Goal: Task Accomplishment & Management: Manage account settings

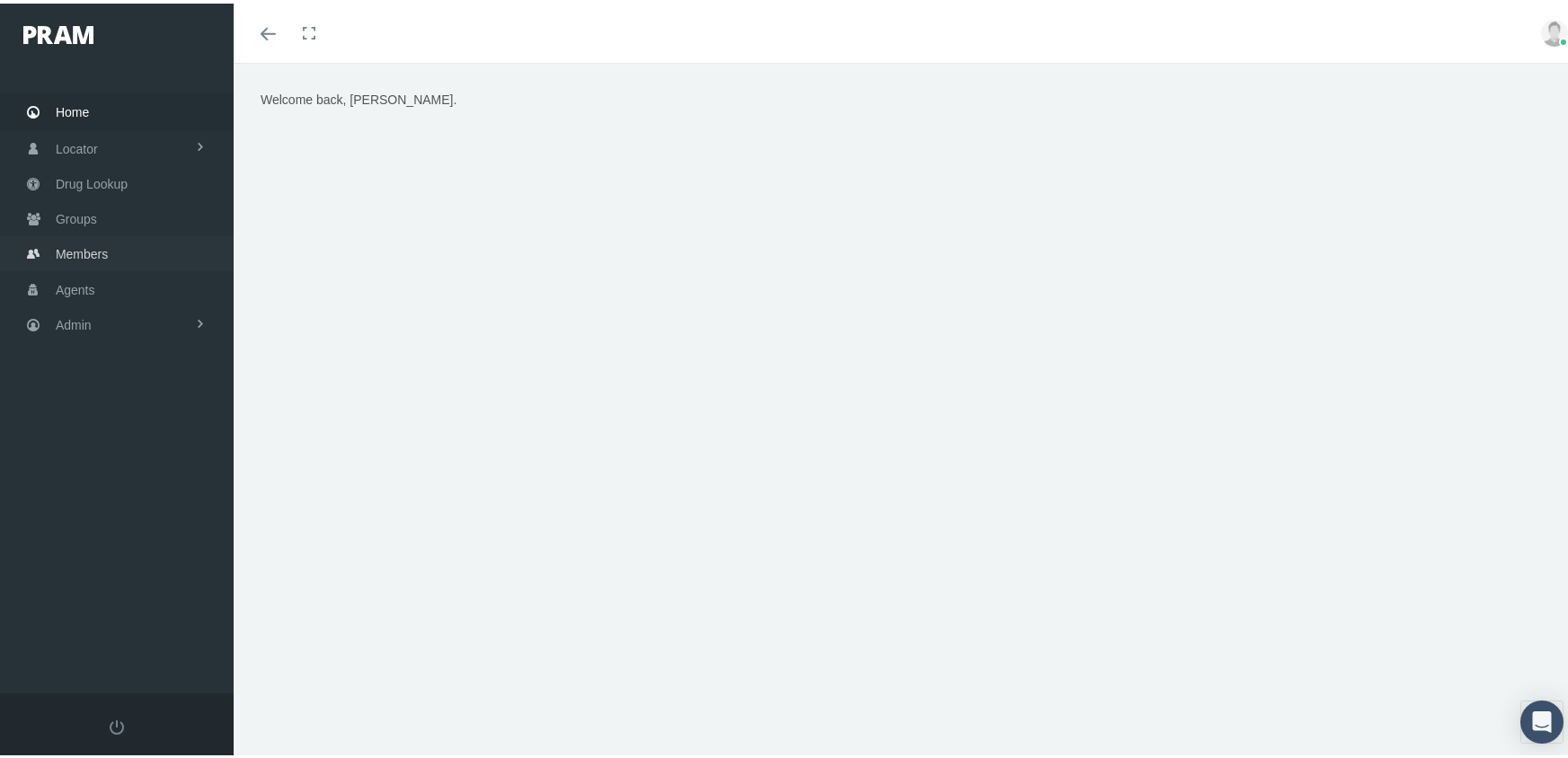
click at [59, 242] on span "Members" at bounding box center [81, 251] width 52 height 34
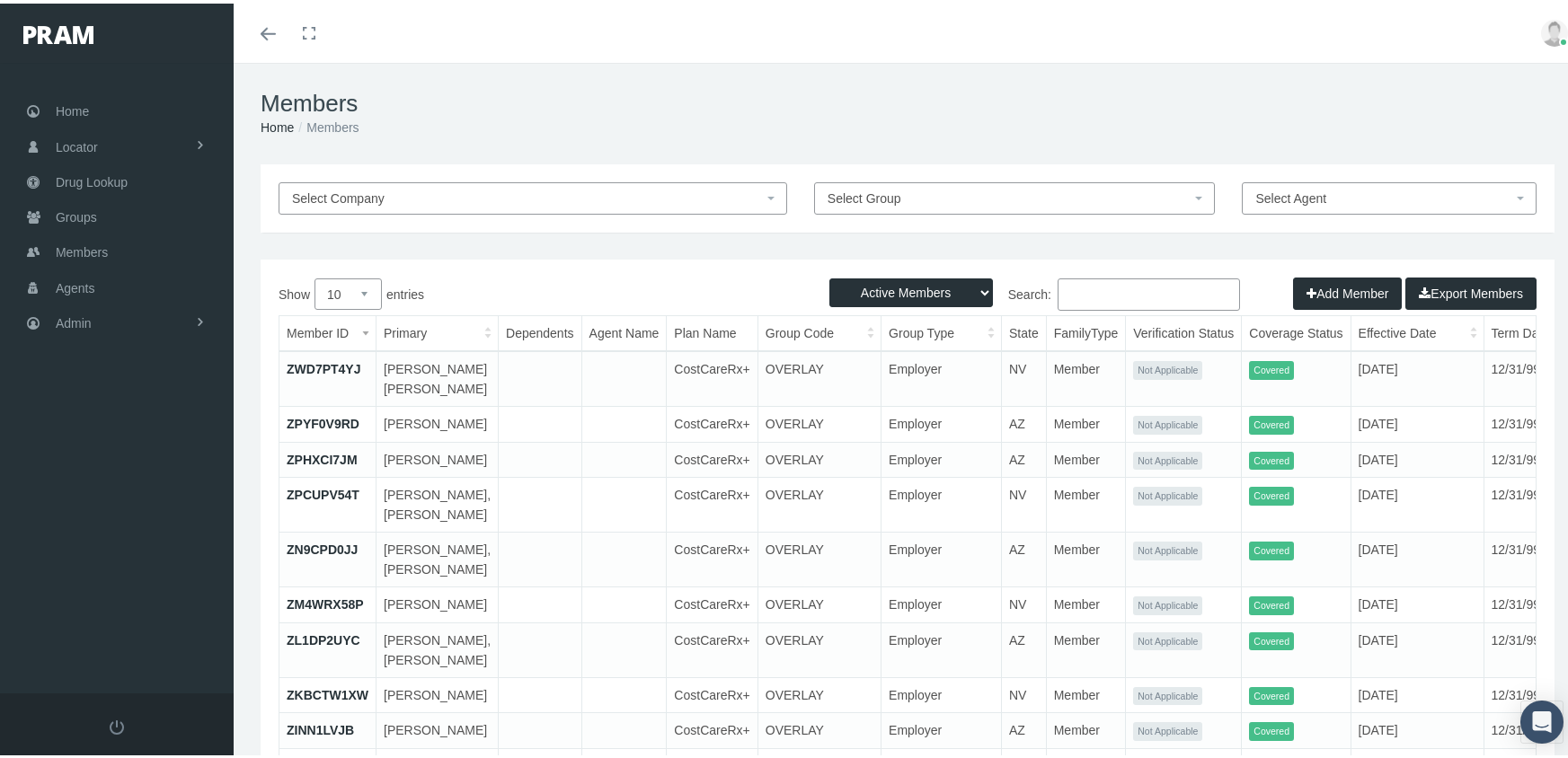
click at [1105, 290] on input "Search:" at bounding box center [1148, 291] width 182 height 32
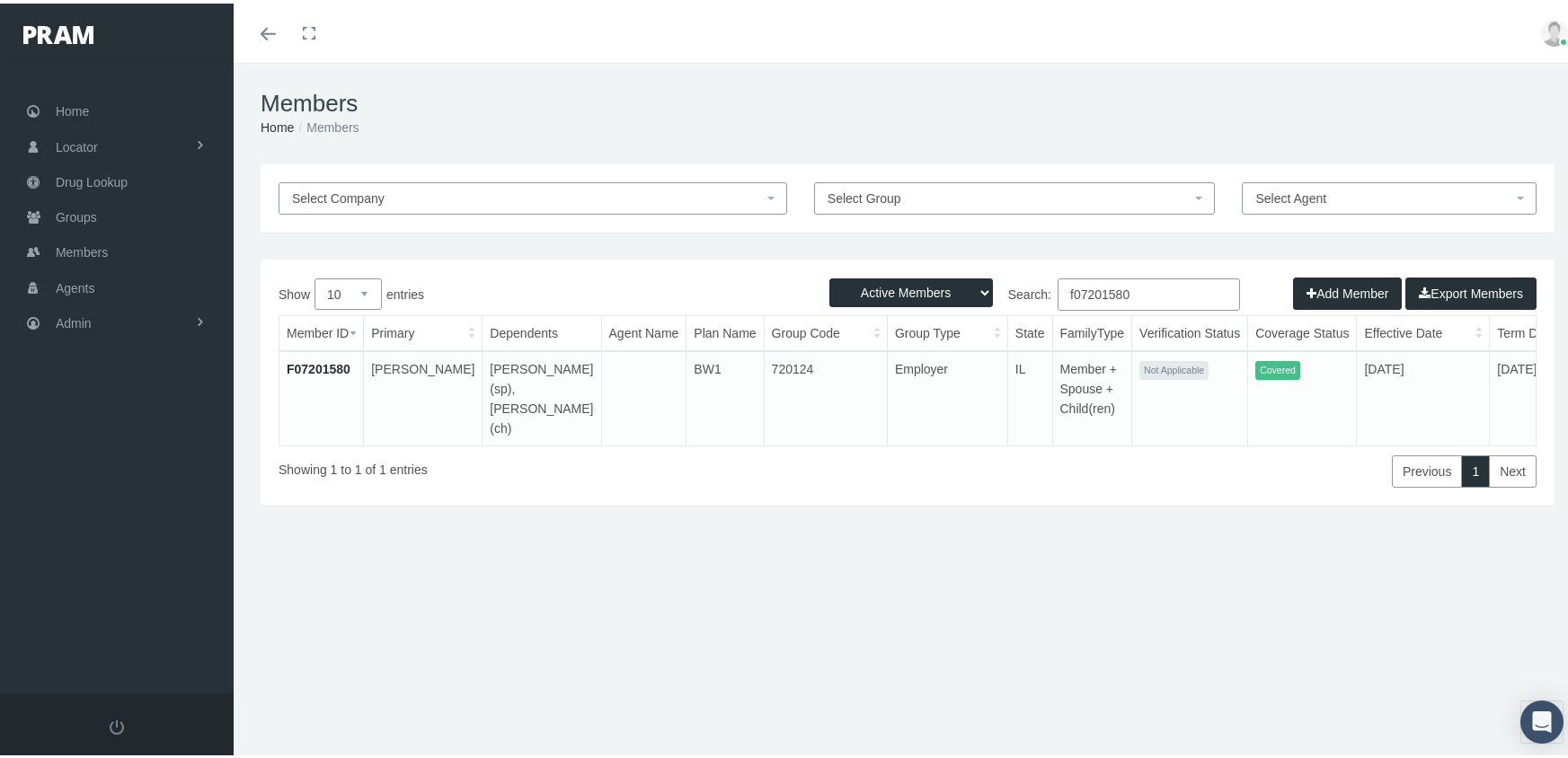
type input "f07201580"
click at [320, 366] on link "F07201580" at bounding box center [319, 365] width 64 height 14
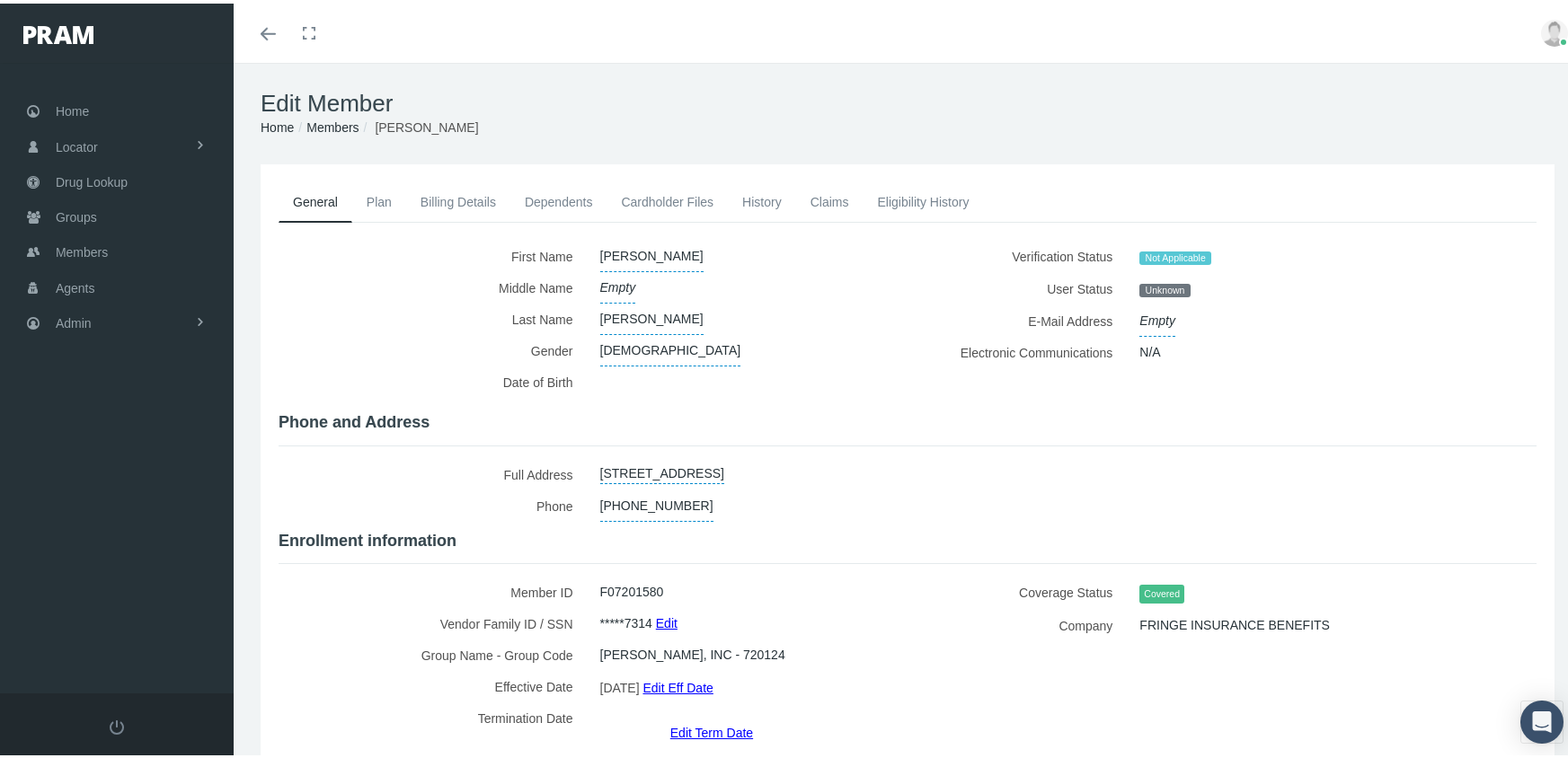
click at [543, 203] on link "Dependents" at bounding box center [559, 198] width 97 height 39
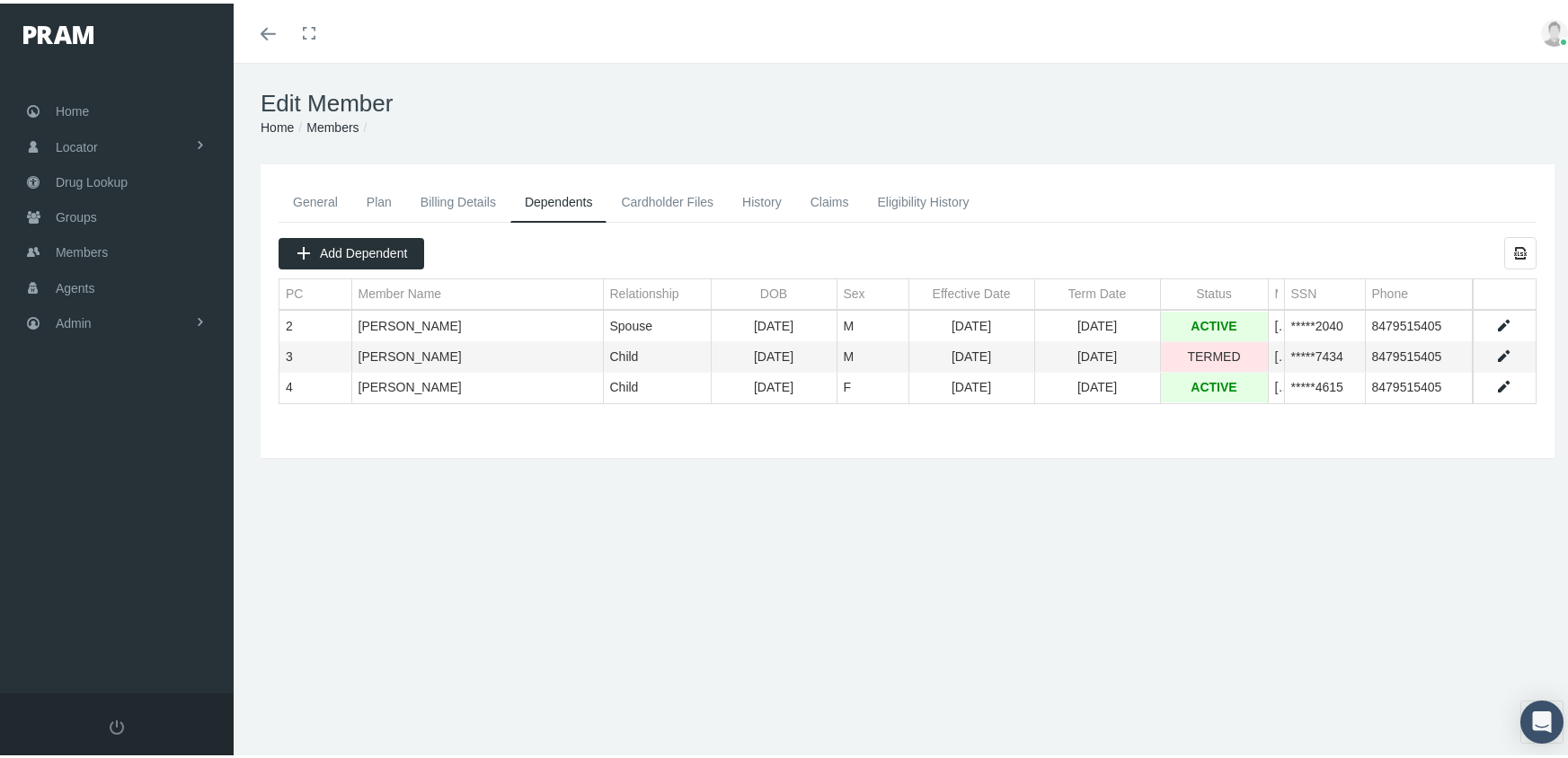
click at [1496, 349] on link "Data grid" at bounding box center [1503, 353] width 16 height 16
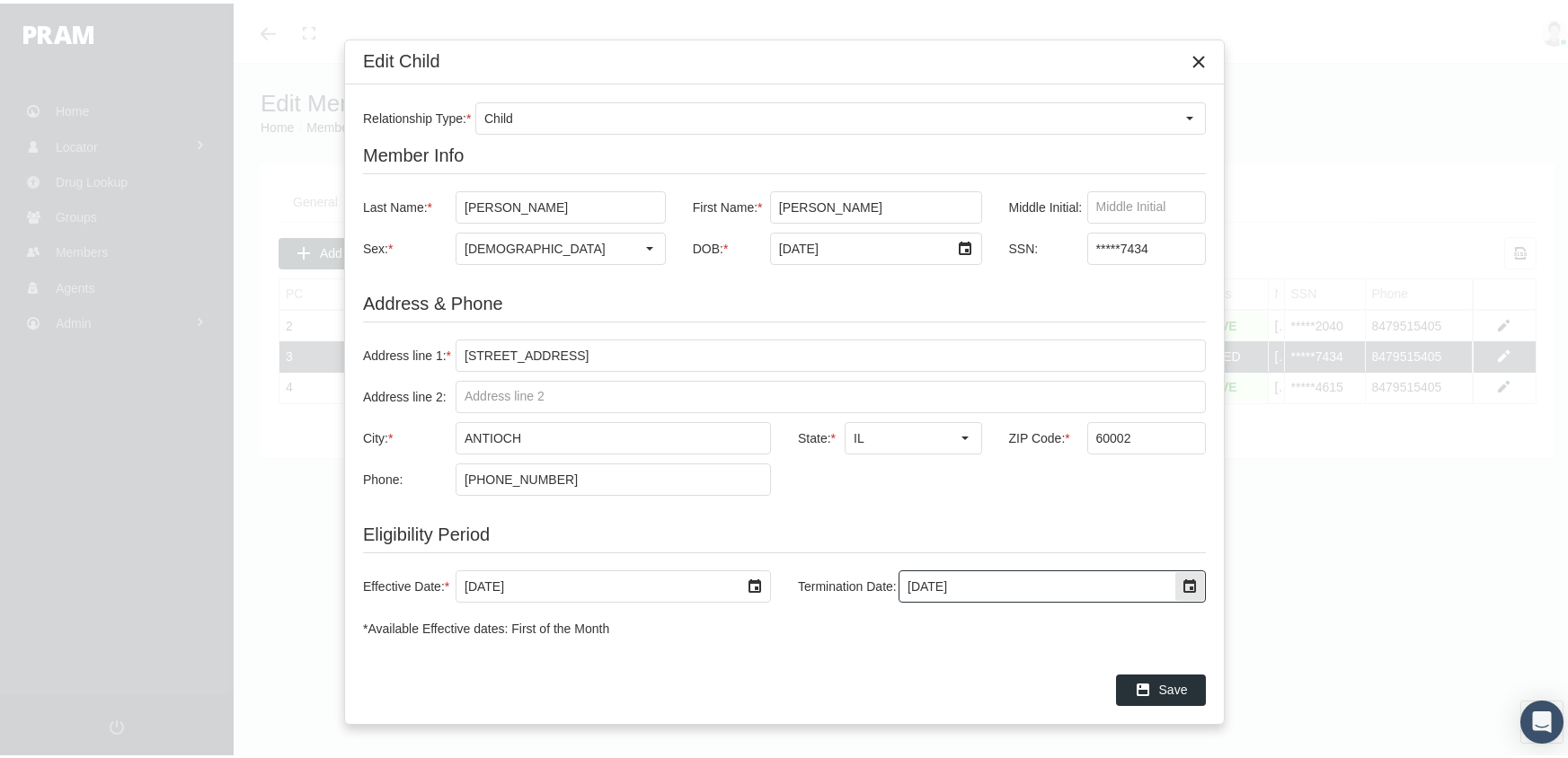
drag, startPoint x: 997, startPoint y: 587, endPoint x: 670, endPoint y: 598, distance: 327.2
click at [670, 598] on div "Effective Date: * 6/1/2025 Termination Date: 8/31/2025" at bounding box center [785, 584] width 843 height 32
type input "[DATE]"
click at [1183, 690] on span "Save" at bounding box center [1174, 686] width 29 height 14
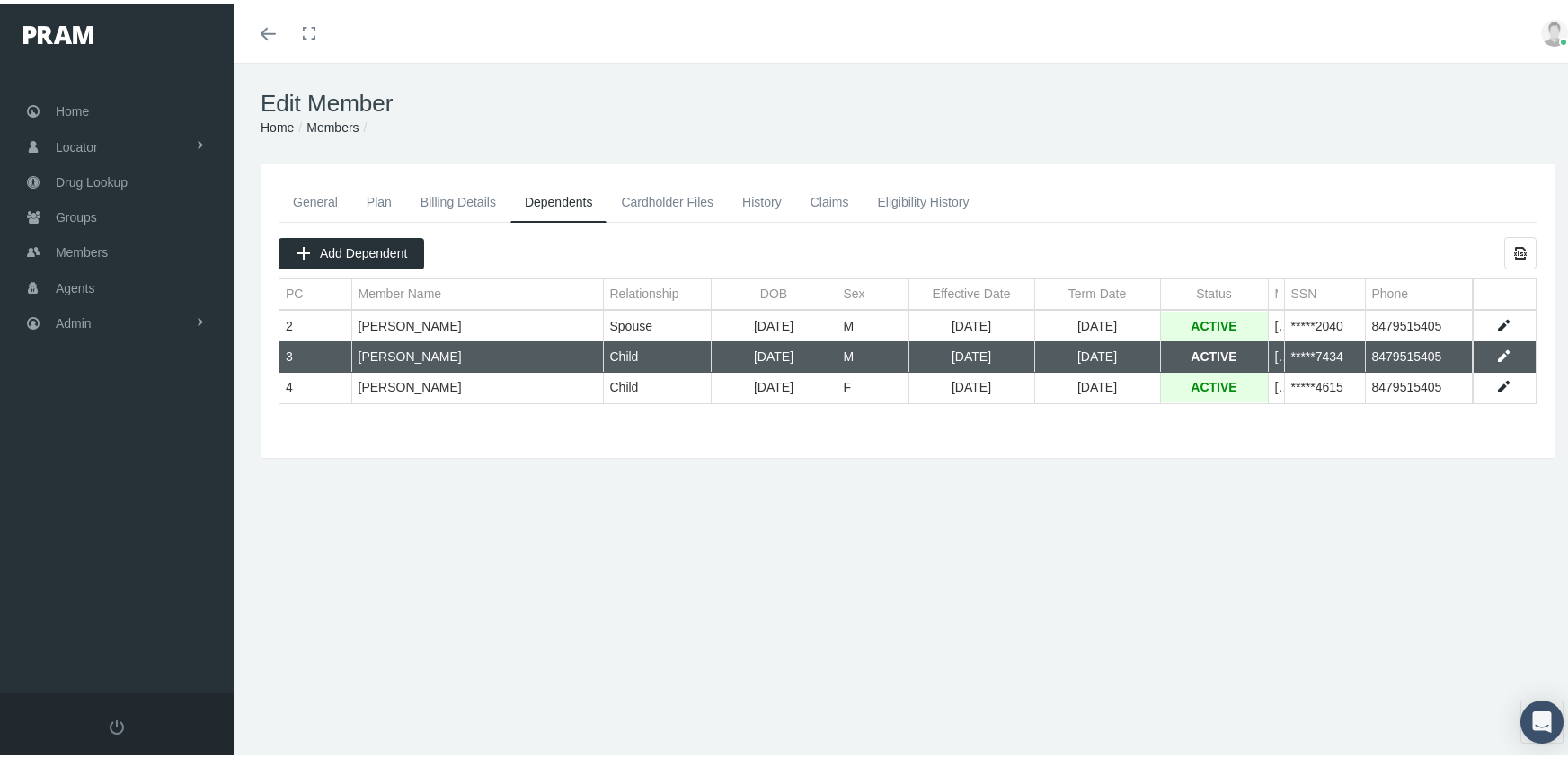
click at [764, 187] on link "History" at bounding box center [762, 198] width 69 height 39
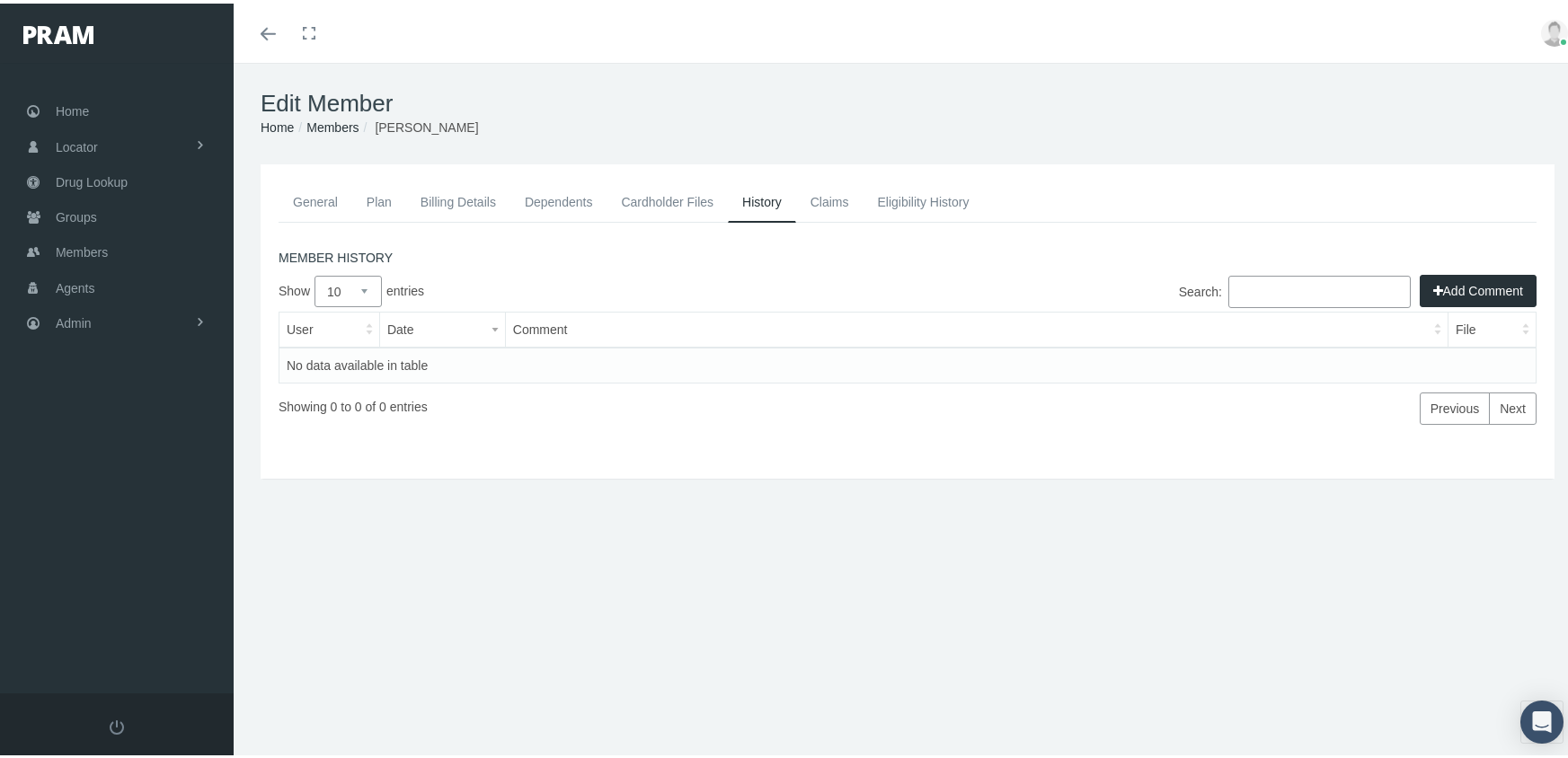
click at [1463, 287] on button "Add Comment" at bounding box center [1478, 288] width 117 height 32
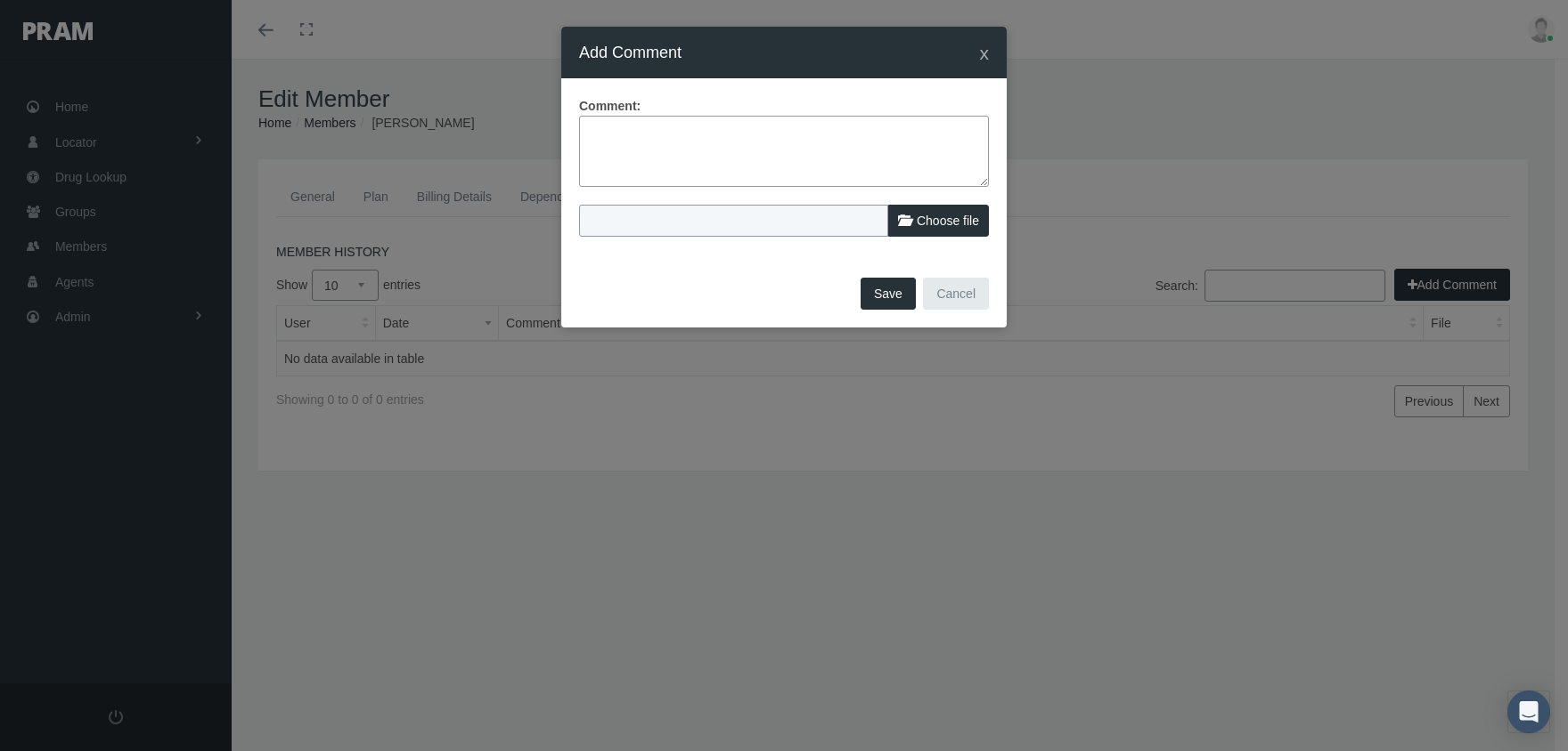
click at [642, 119] on textarea at bounding box center [784, 151] width 409 height 71
type textarea "Child [PERSON_NAME] Disabled per Fringe"
click at [934, 226] on span "Choose file" at bounding box center [948, 220] width 62 height 14
click at [815, 226] on input "Choose file" at bounding box center [698, 217] width 236 height 25
click at [887, 290] on button "Save" at bounding box center [887, 294] width 55 height 32
